Goal: Check status: Check status

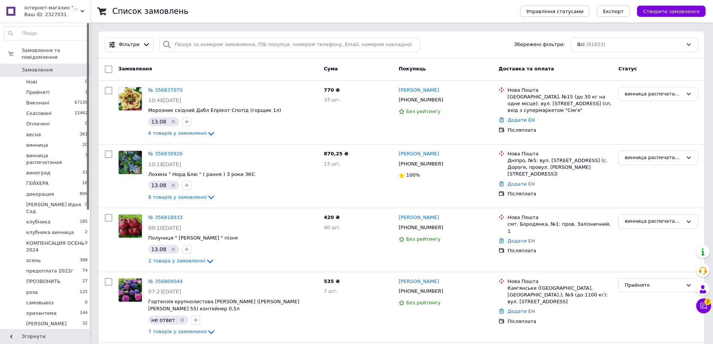
click at [219, 42] on input "search" at bounding box center [290, 44] width 261 height 15
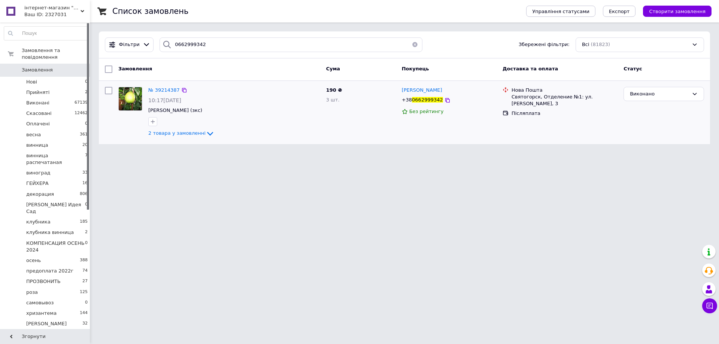
type input "0662999342"
click at [52, 87] on li "Прийняті 2" at bounding box center [46, 92] width 92 height 10
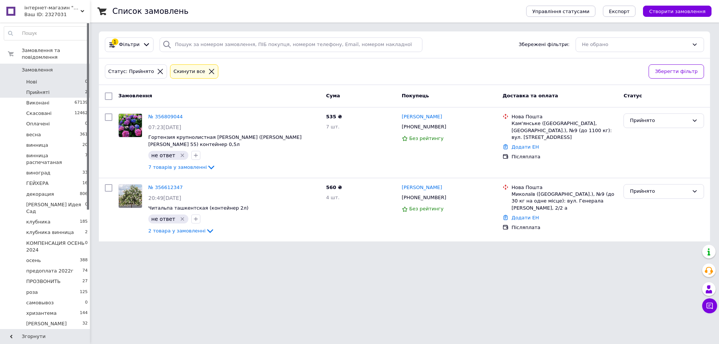
click at [53, 77] on li "Нові 0" at bounding box center [46, 82] width 92 height 10
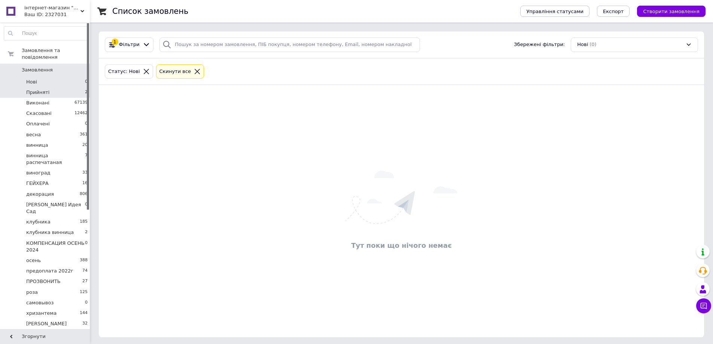
click at [55, 87] on li "Прийняті 2" at bounding box center [46, 92] width 92 height 10
